Goal: Find specific page/section: Find specific page/section

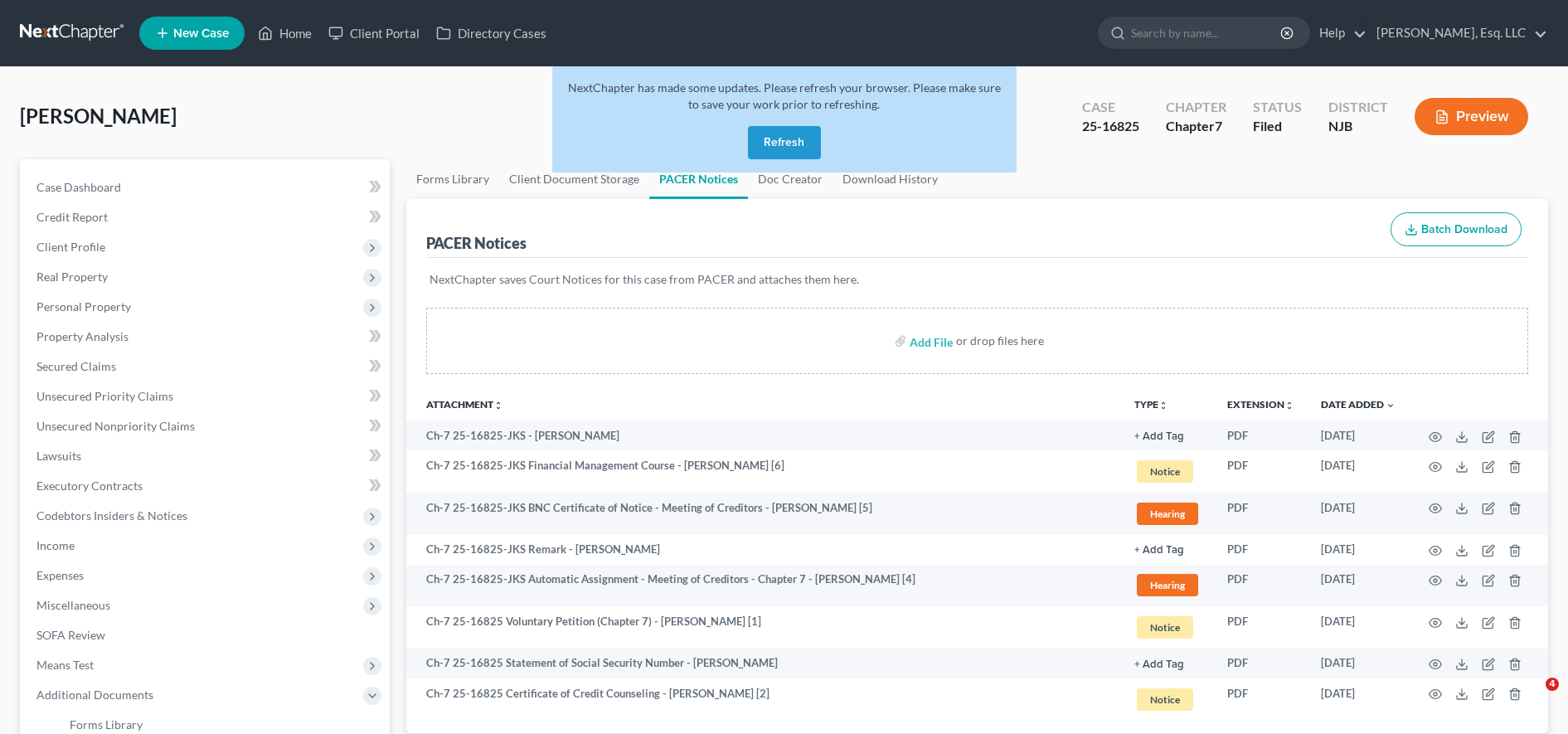
click at [782, 126] on button "Refresh" at bounding box center [784, 142] width 73 height 33
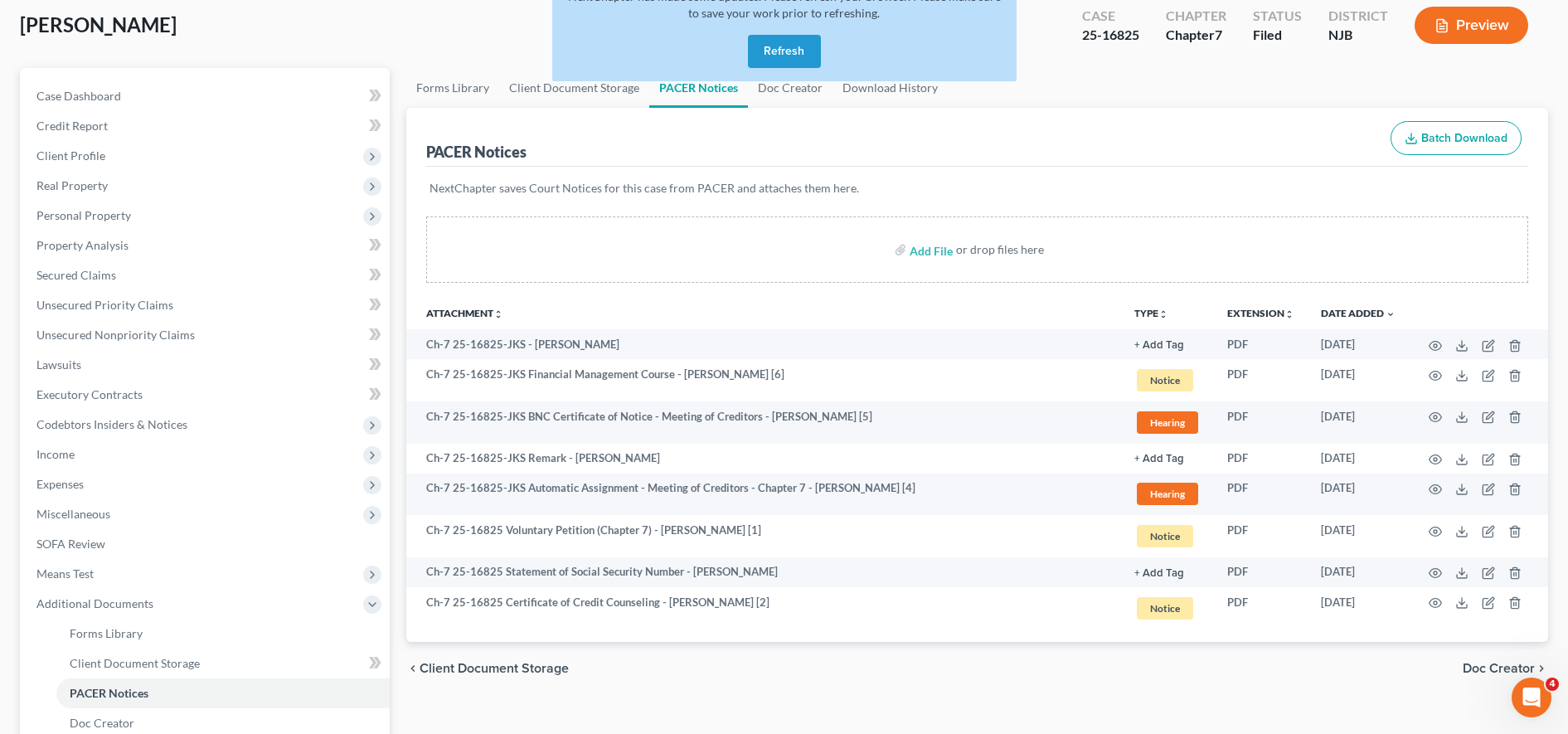
click at [774, 55] on button "Refresh" at bounding box center [784, 50] width 73 height 33
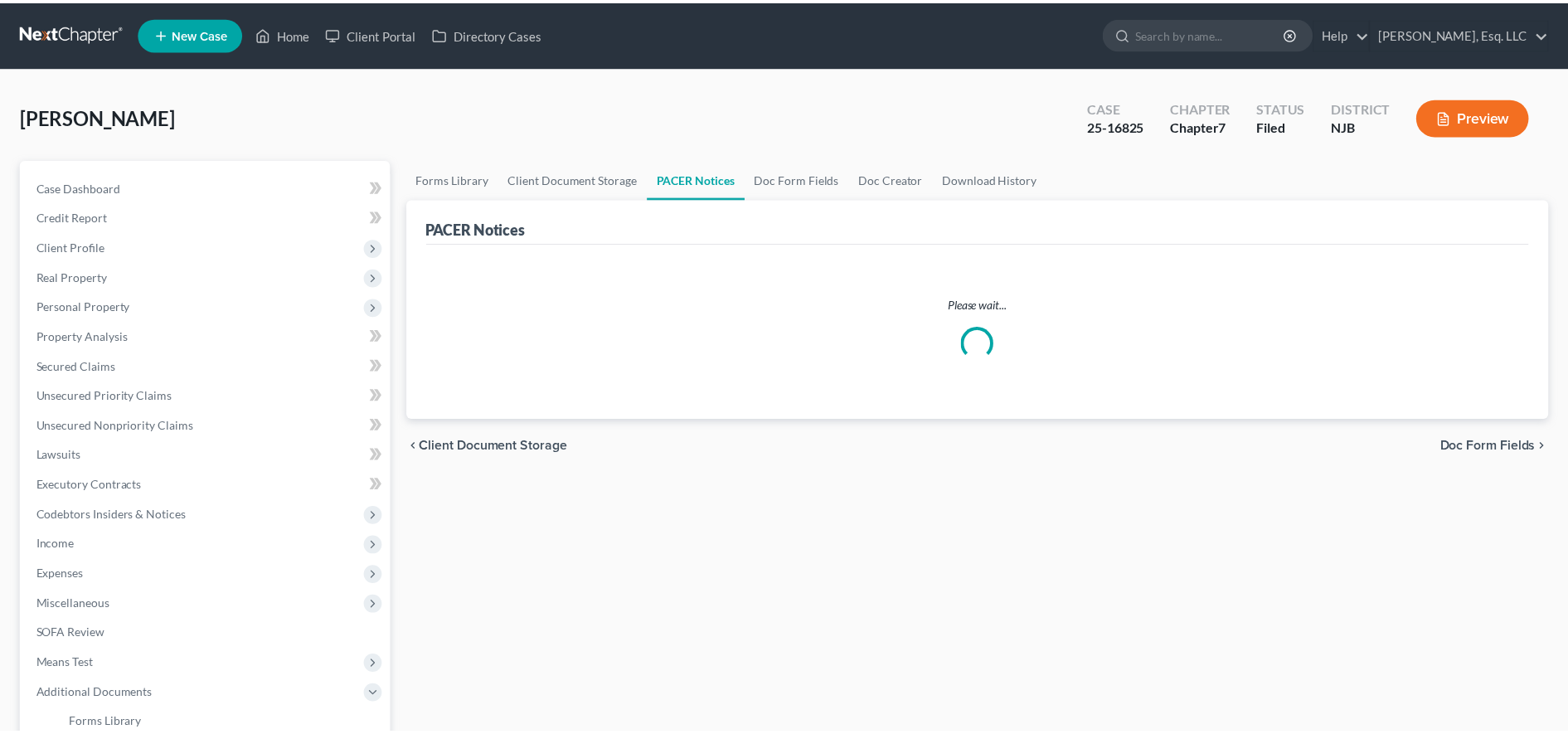
scroll to position [91, 0]
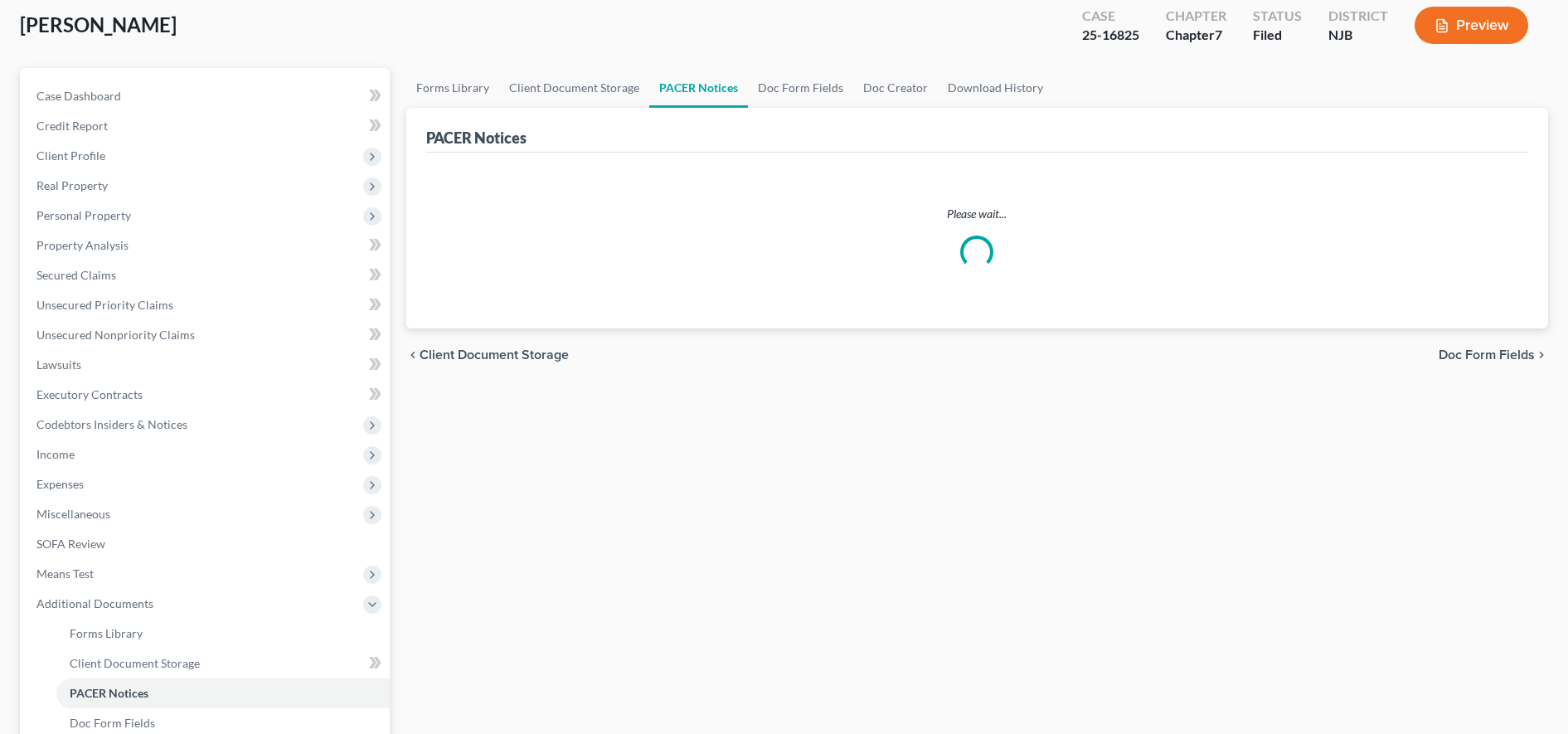
click at [1202, 35] on div "Chapter 7" at bounding box center [1196, 35] width 61 height 19
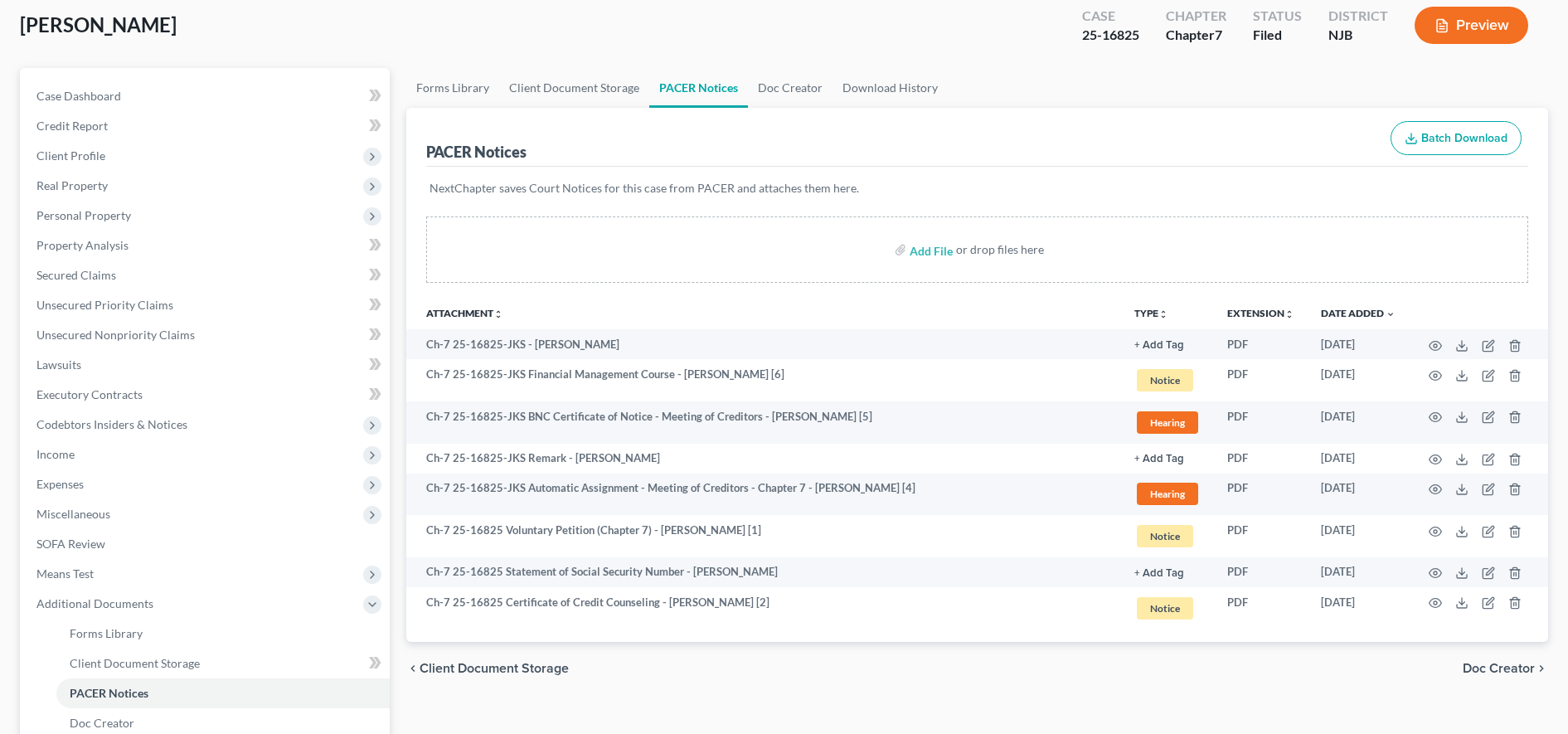
scroll to position [0, 0]
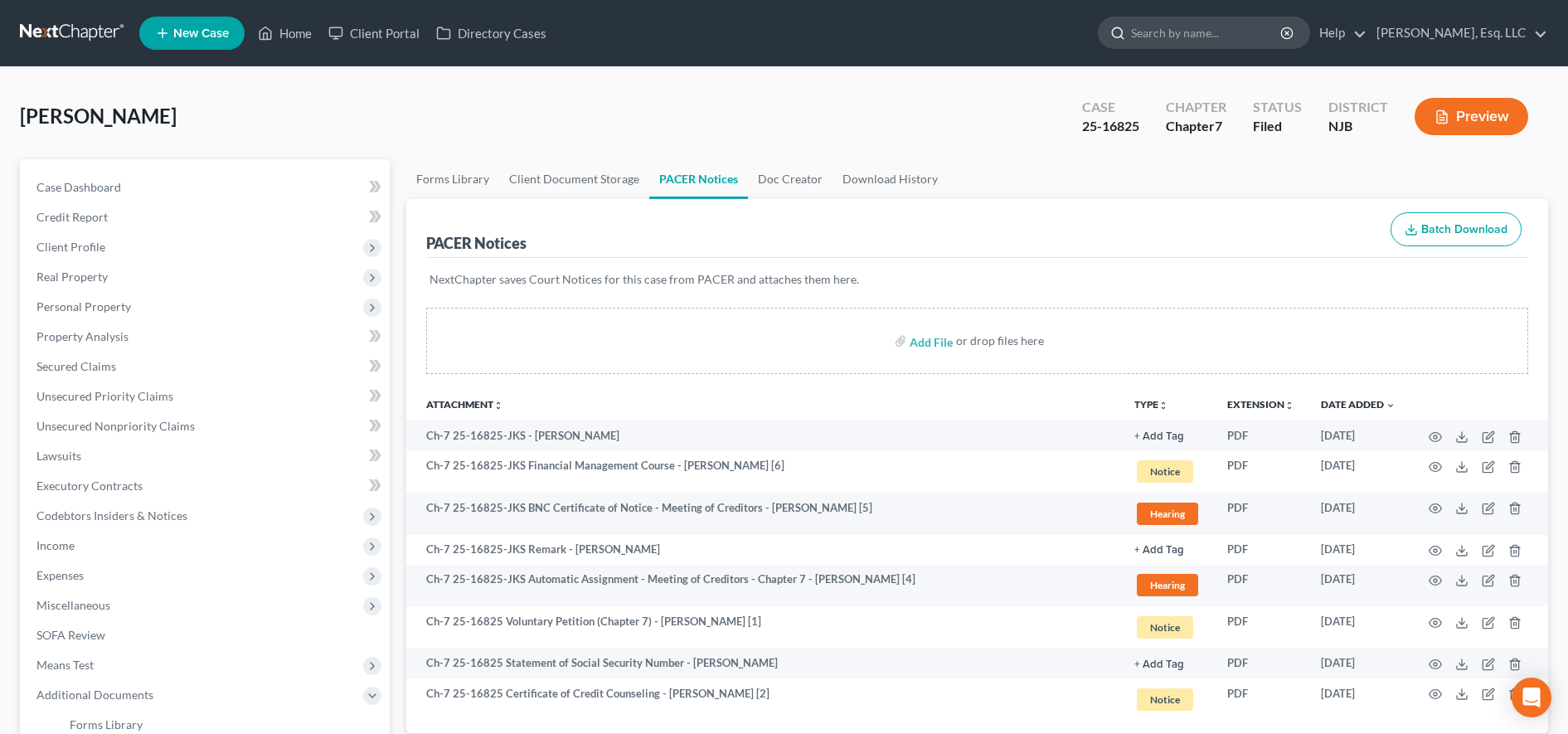
click at [1257, 31] on input "search" at bounding box center [1206, 33] width 151 height 30
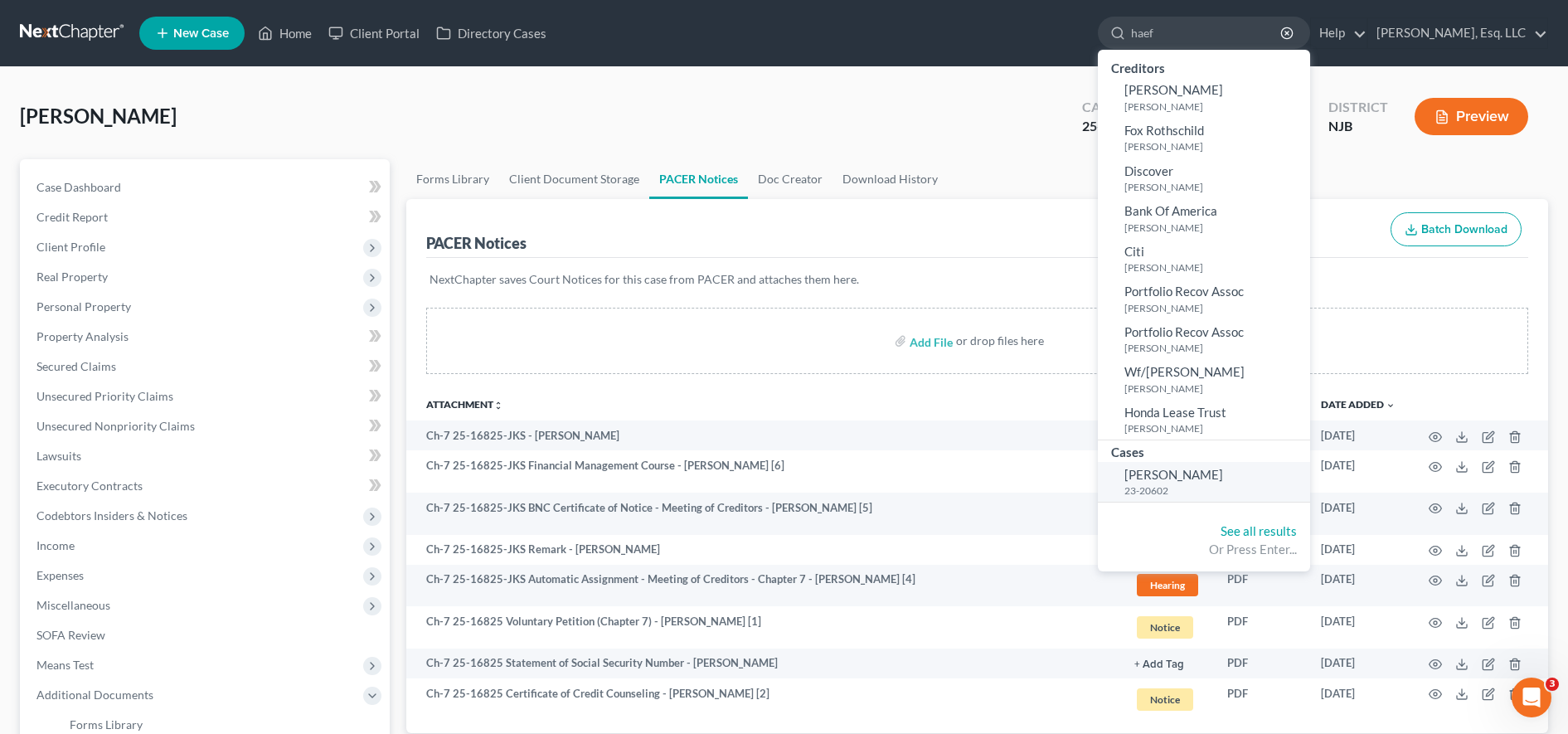
type input "haef"
click at [1201, 473] on span "[PERSON_NAME]" at bounding box center [1173, 474] width 98 height 15
select select "0"
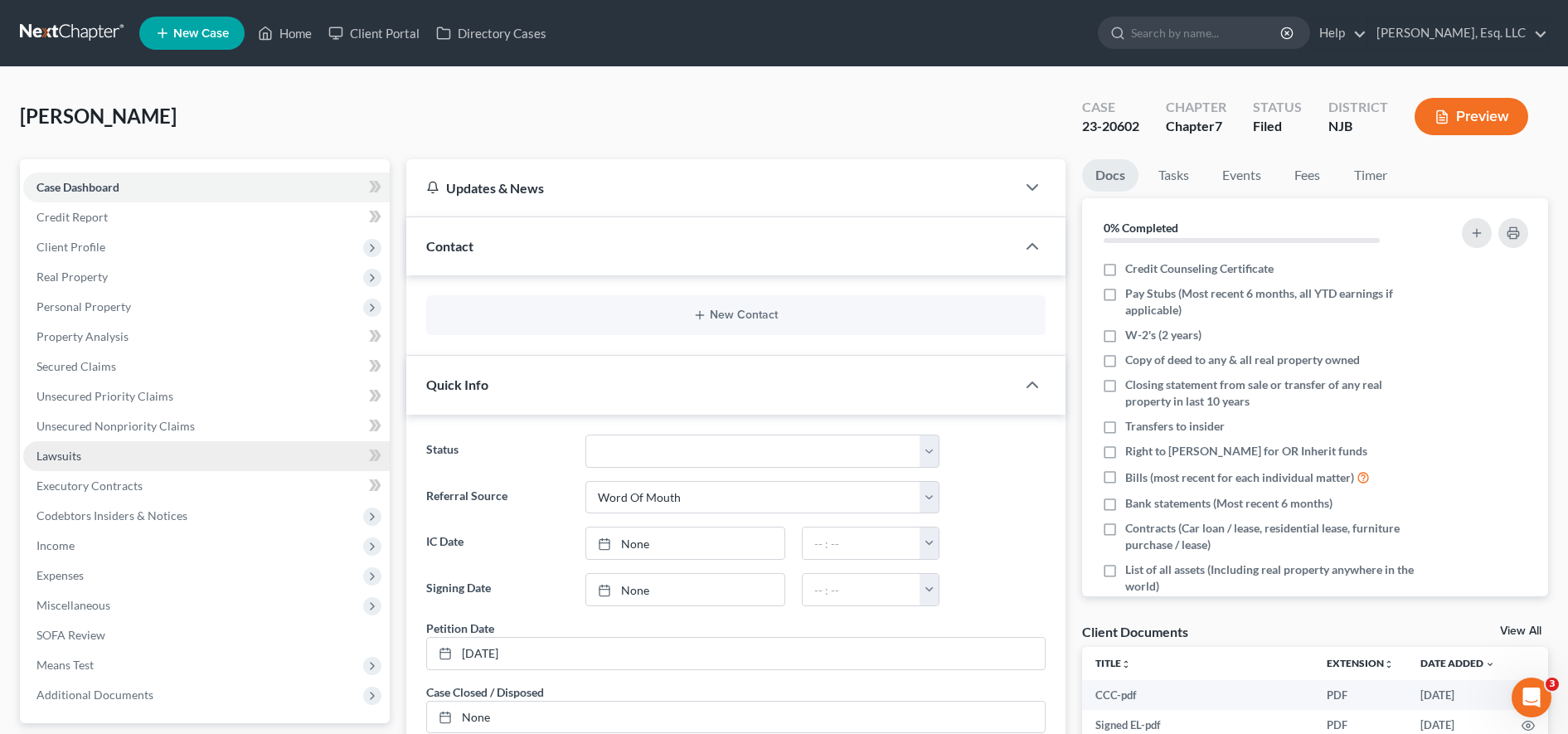
scroll to position [433, 0]
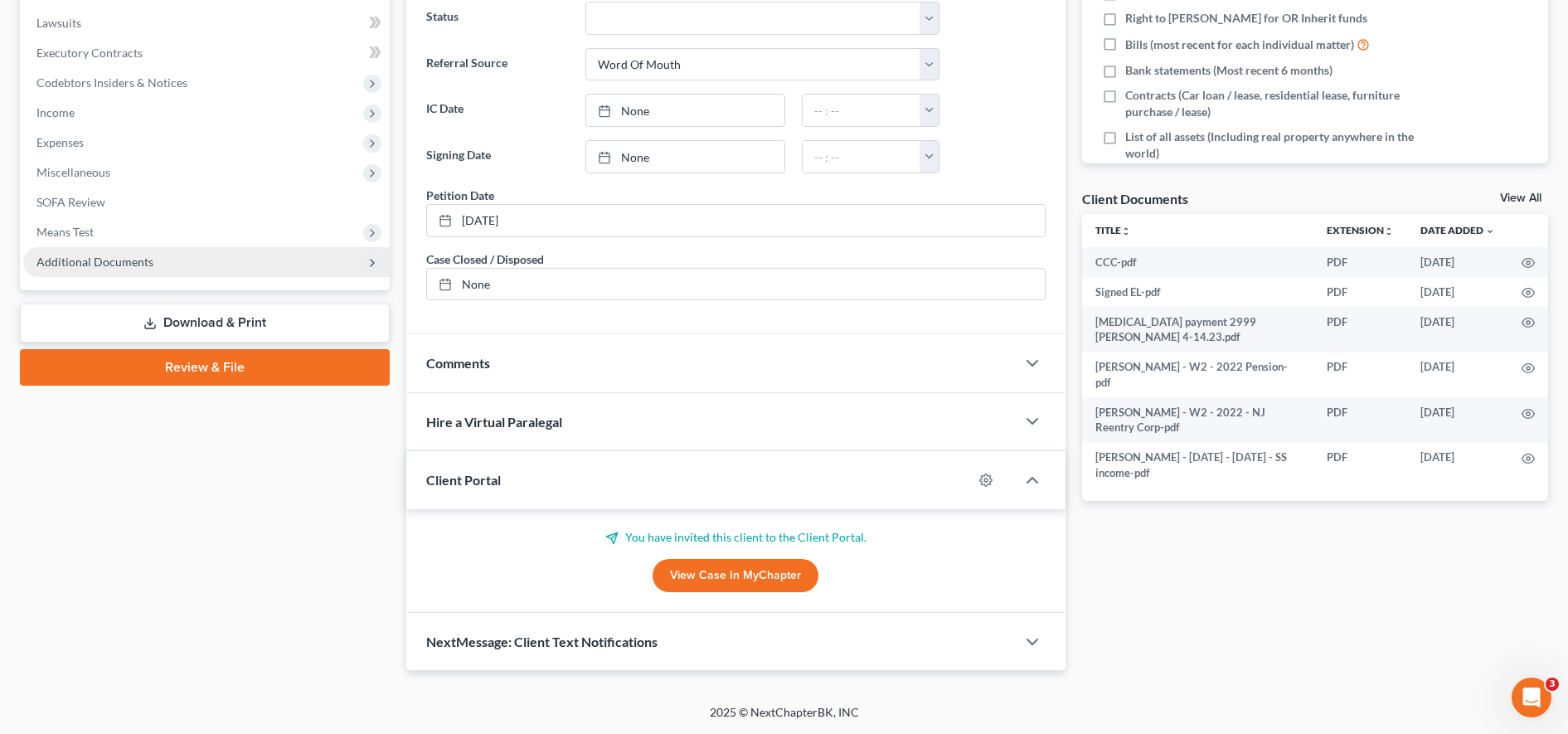
click at [266, 272] on span "Additional Documents" at bounding box center [207, 262] width 367 height 30
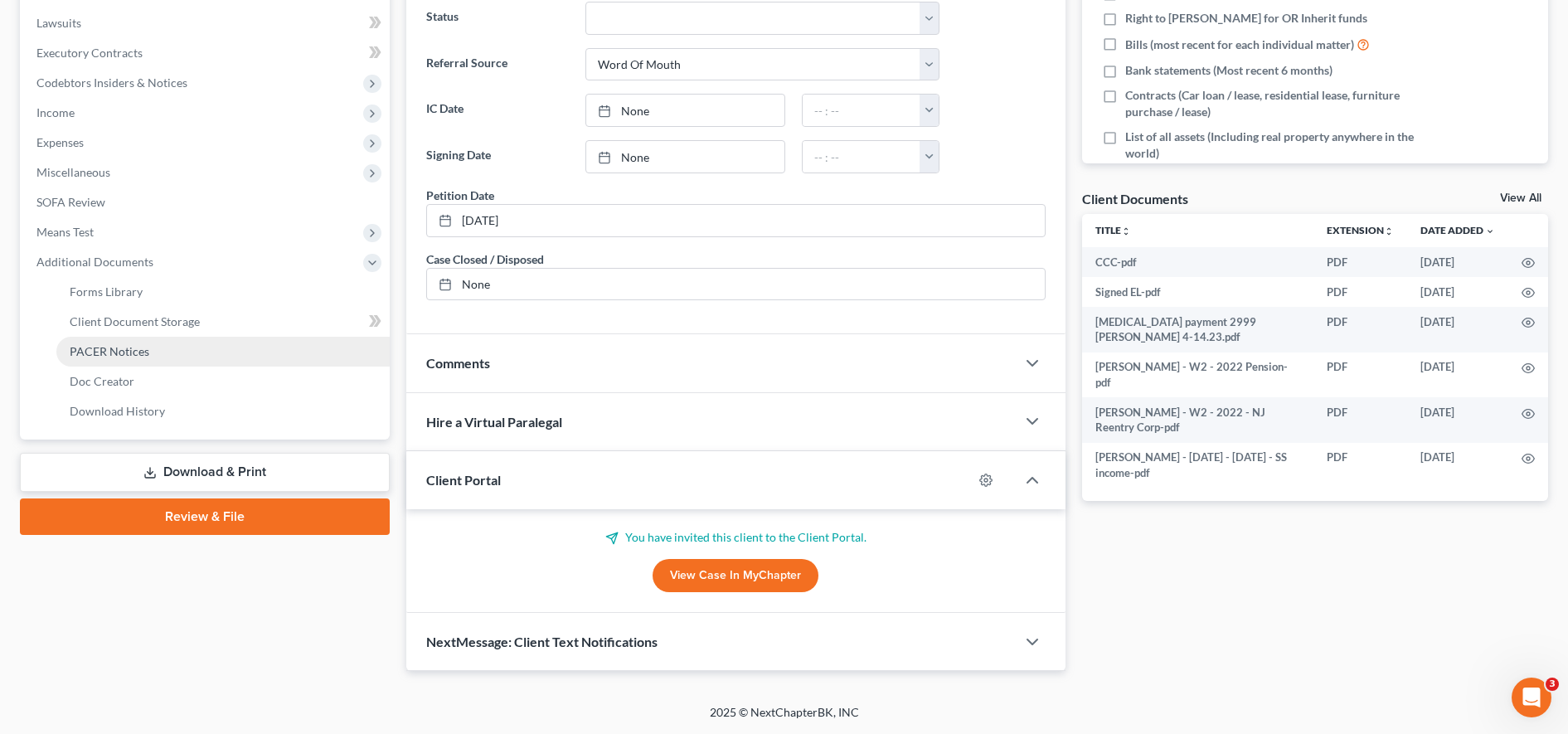
click at [217, 353] on link "PACER Notices" at bounding box center [223, 351] width 333 height 30
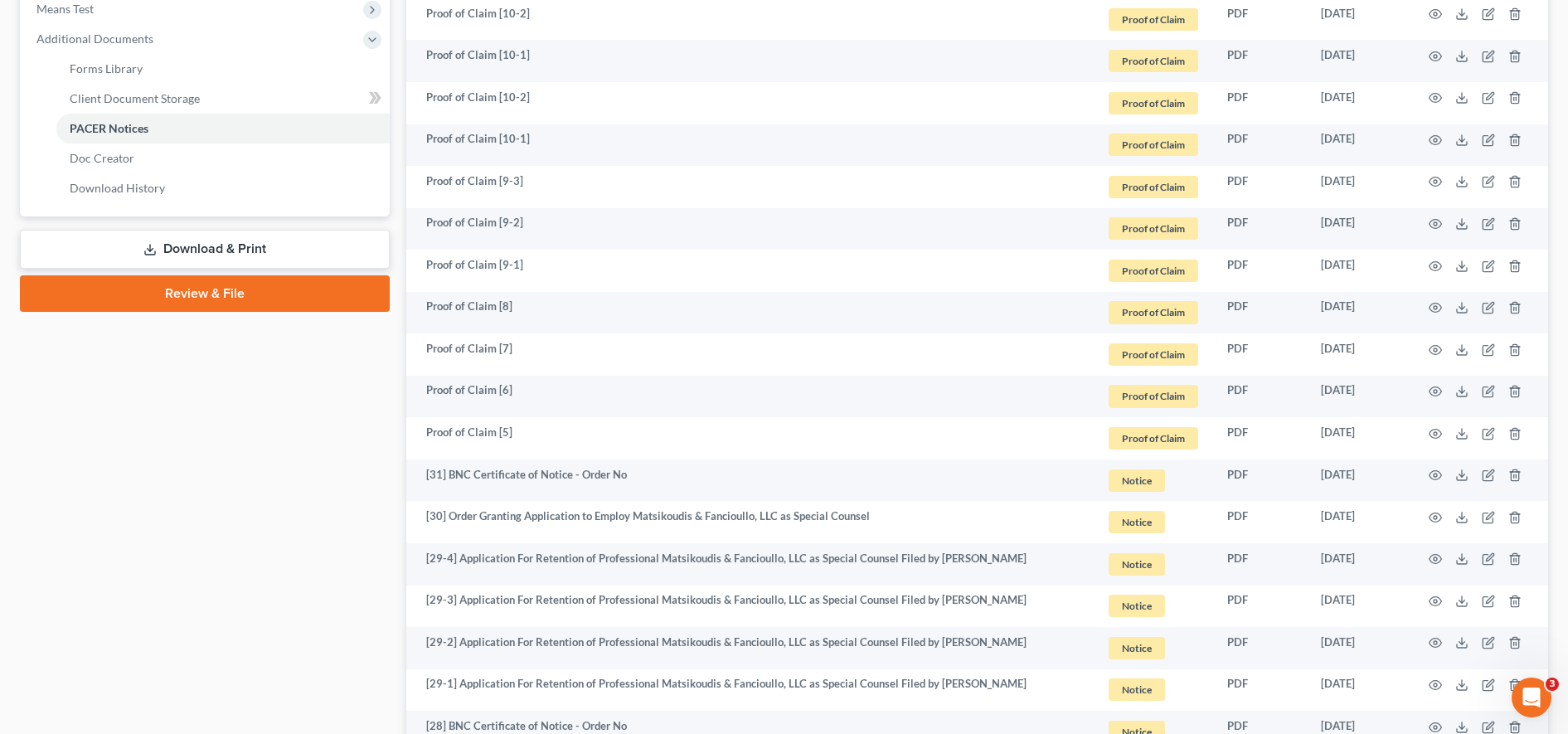
scroll to position [716, 0]
